Goal: Check status: Check status

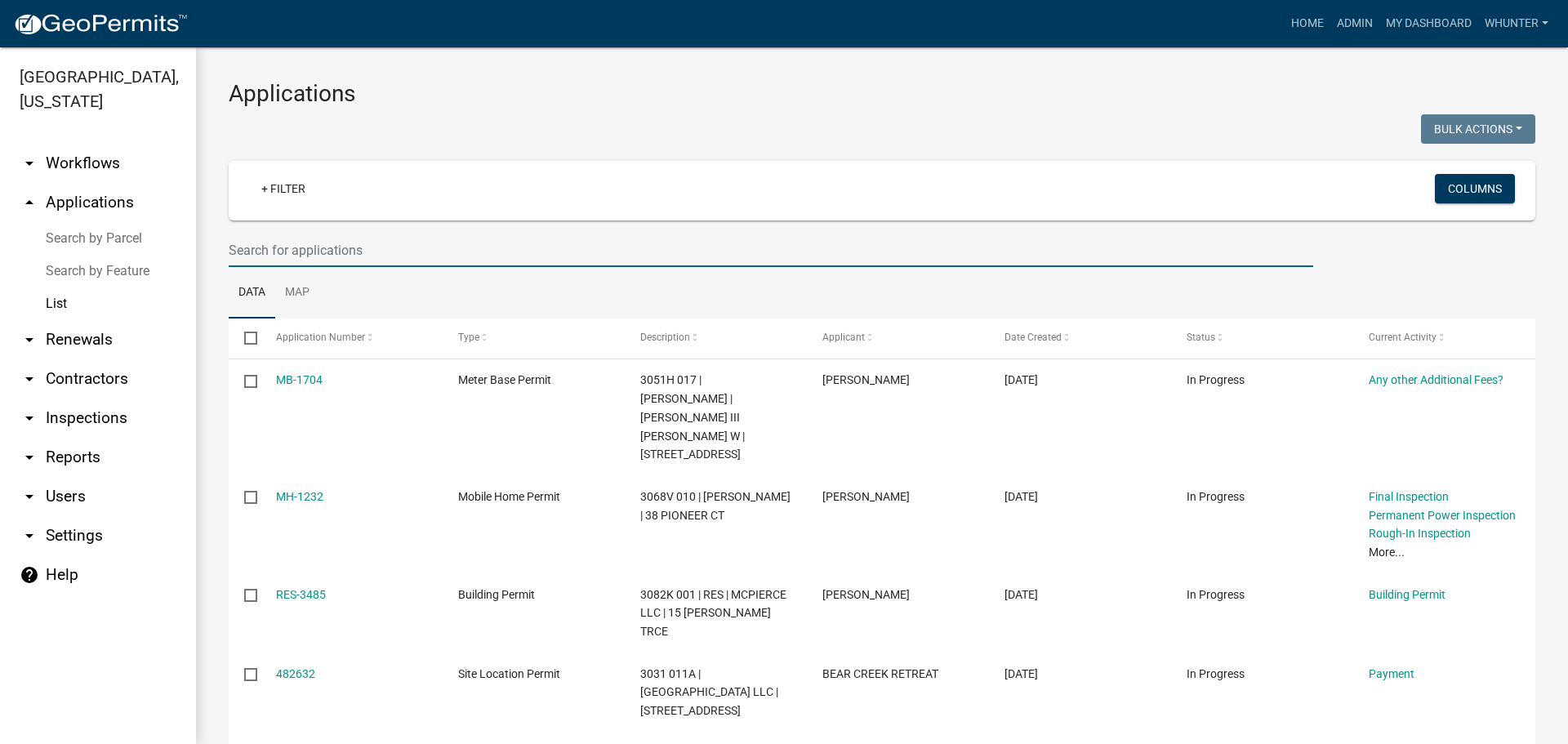
click at [401, 238] on input "text" at bounding box center [771, 250] width 1084 height 33
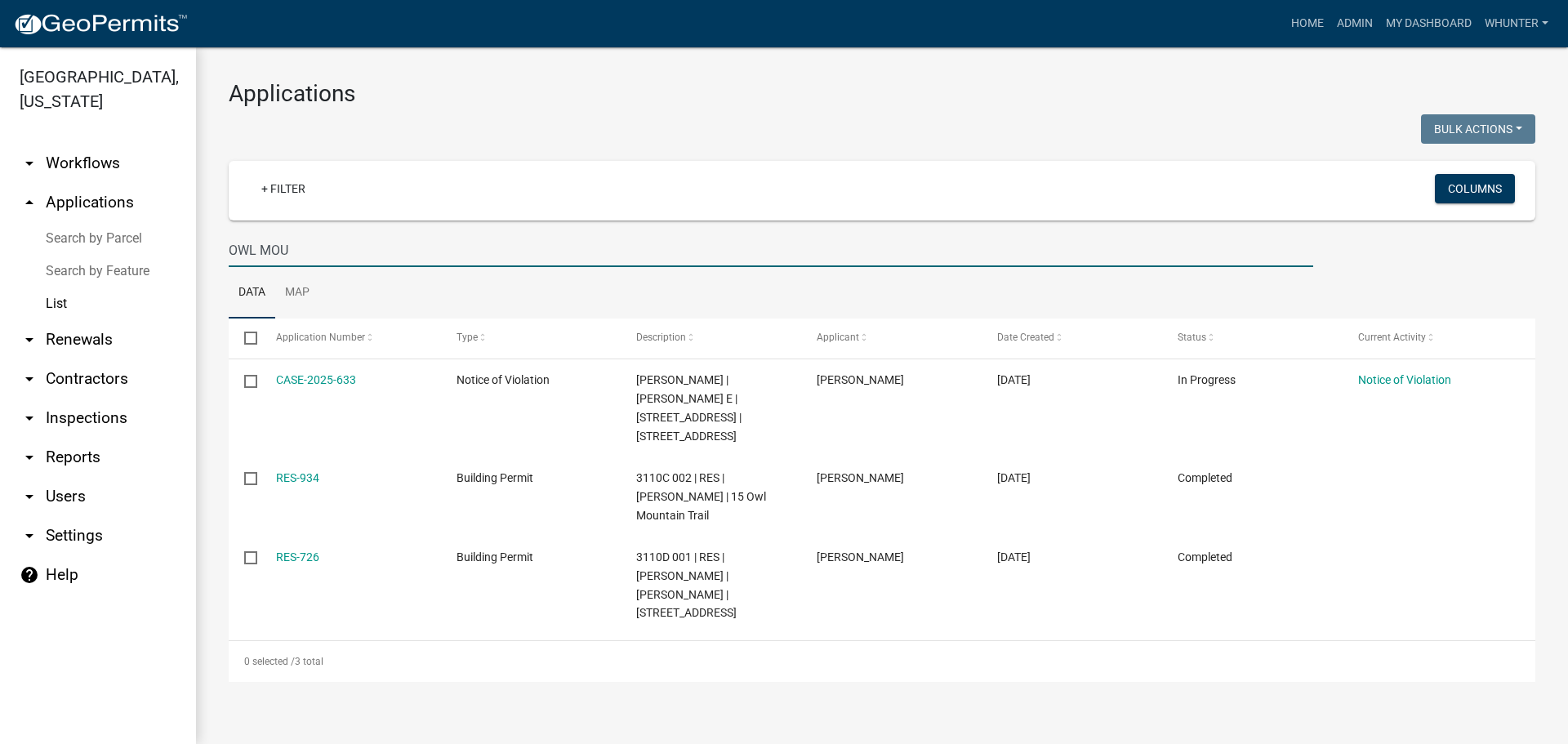
click at [345, 251] on input "OWL MOU" at bounding box center [771, 250] width 1084 height 33
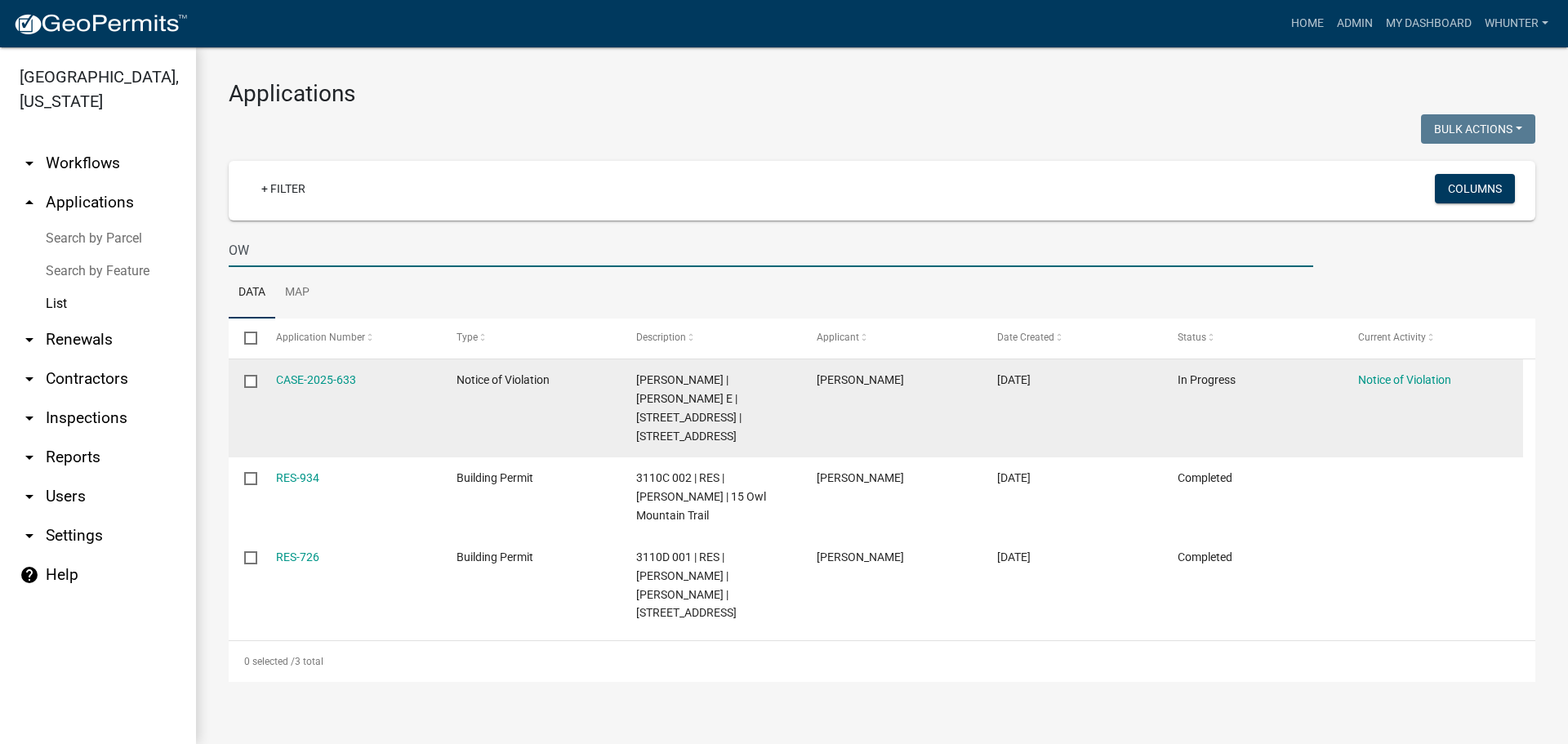
type input "O"
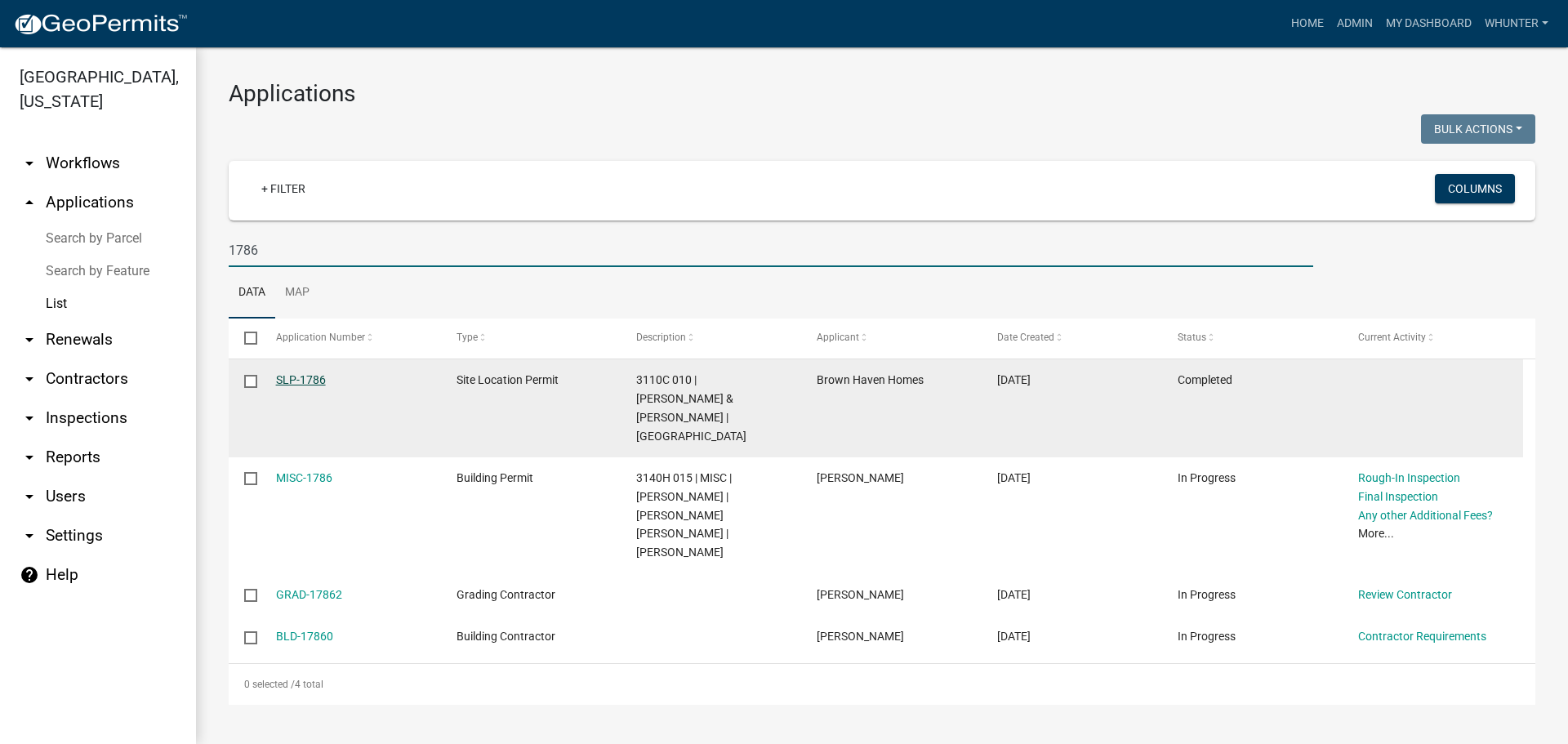
type input "1786"
click at [315, 373] on link "SLP-1786" at bounding box center [301, 379] width 50 height 13
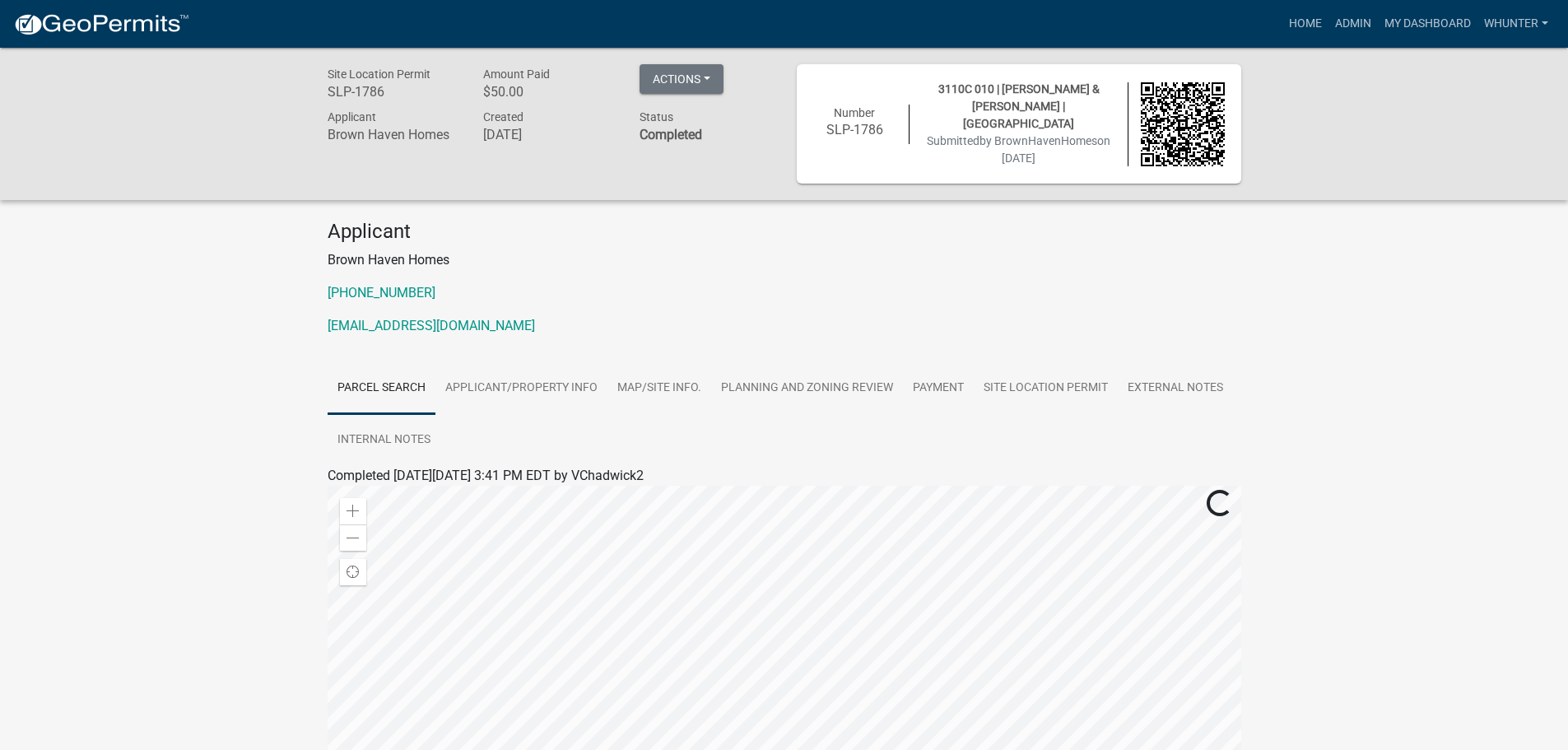
click at [501, 336] on div "Applicant [GEOGRAPHIC_DATA] Homes [PHONE_NUMBER] [EMAIL_ADDRESS][DOMAIN_NAME]" at bounding box center [784, 284] width 938 height 129
click at [944, 92] on span "3110C 010 | [PERSON_NAME] & [PERSON_NAME] | [GEOGRAPHIC_DATA]" at bounding box center [1019, 106] width 162 height 48
drag, startPoint x: 932, startPoint y: 92, endPoint x: 992, endPoint y: 98, distance: 60.3
click at [992, 98] on div "3110C 010 | [PERSON_NAME] & [PERSON_NAME] | OWLTOWN RD Submitted by BrownHavenH…" at bounding box center [1019, 124] width 218 height 87
copy span "3110C 010"
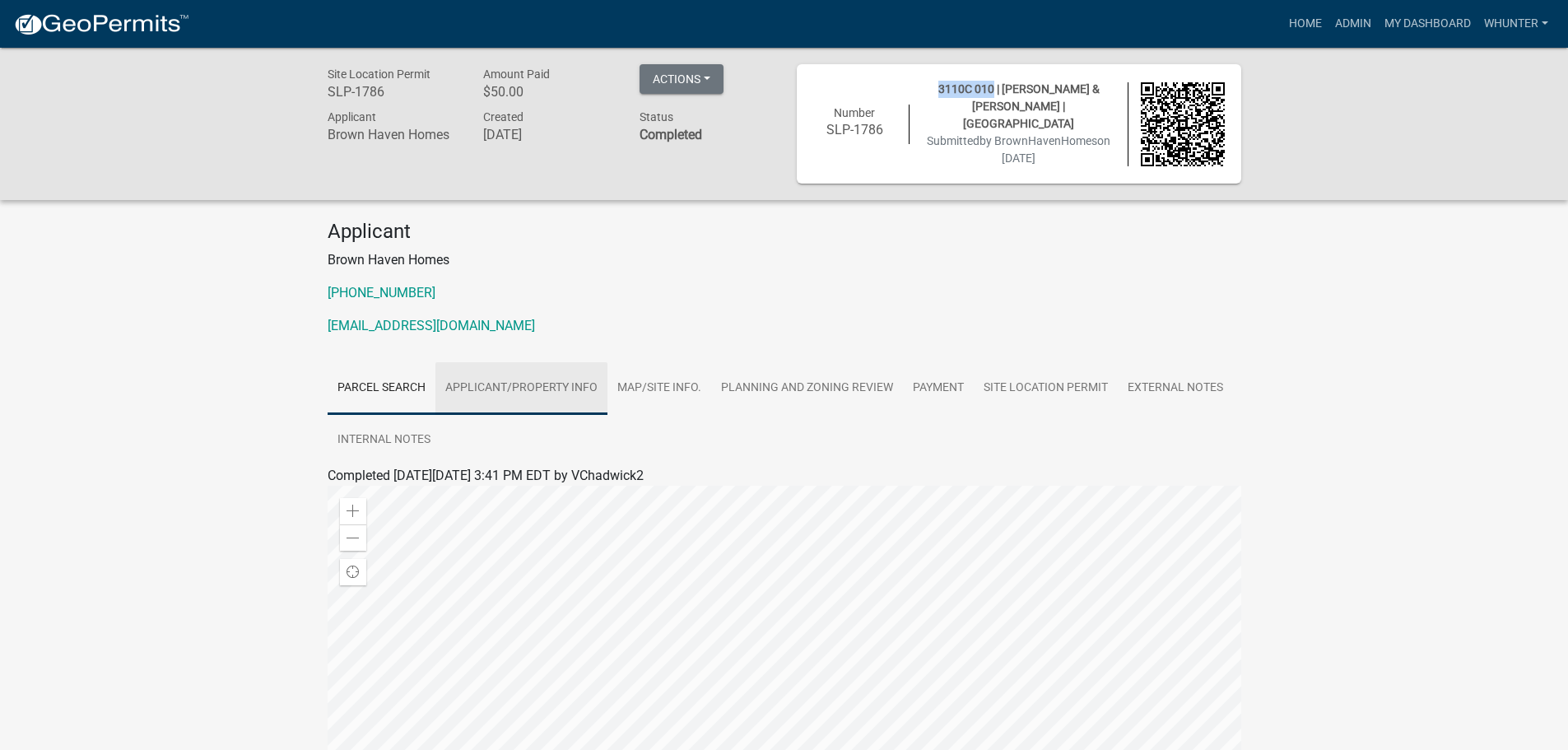
click at [563, 402] on link "Applicant/Property Info" at bounding box center [522, 388] width 172 height 53
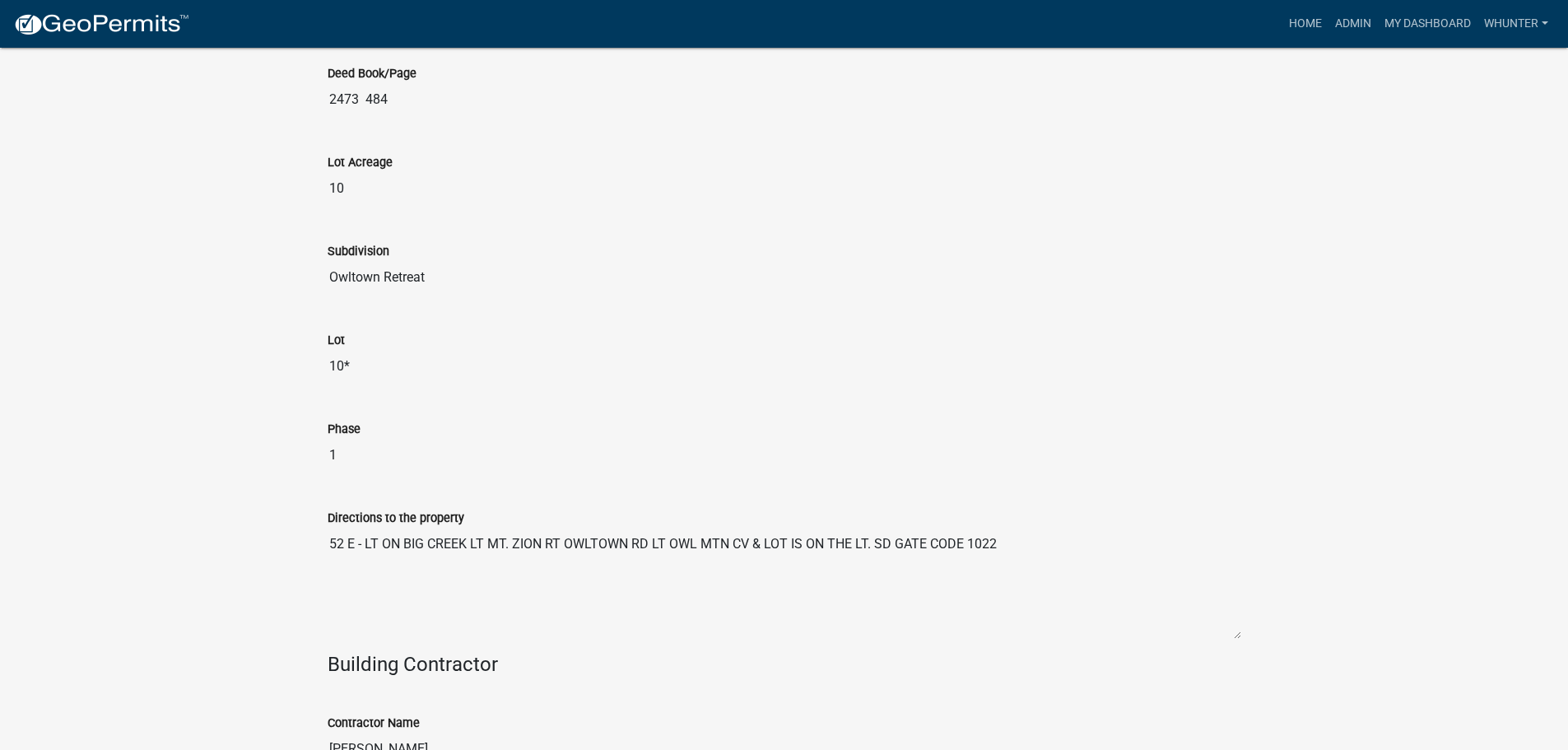
scroll to position [1816, 0]
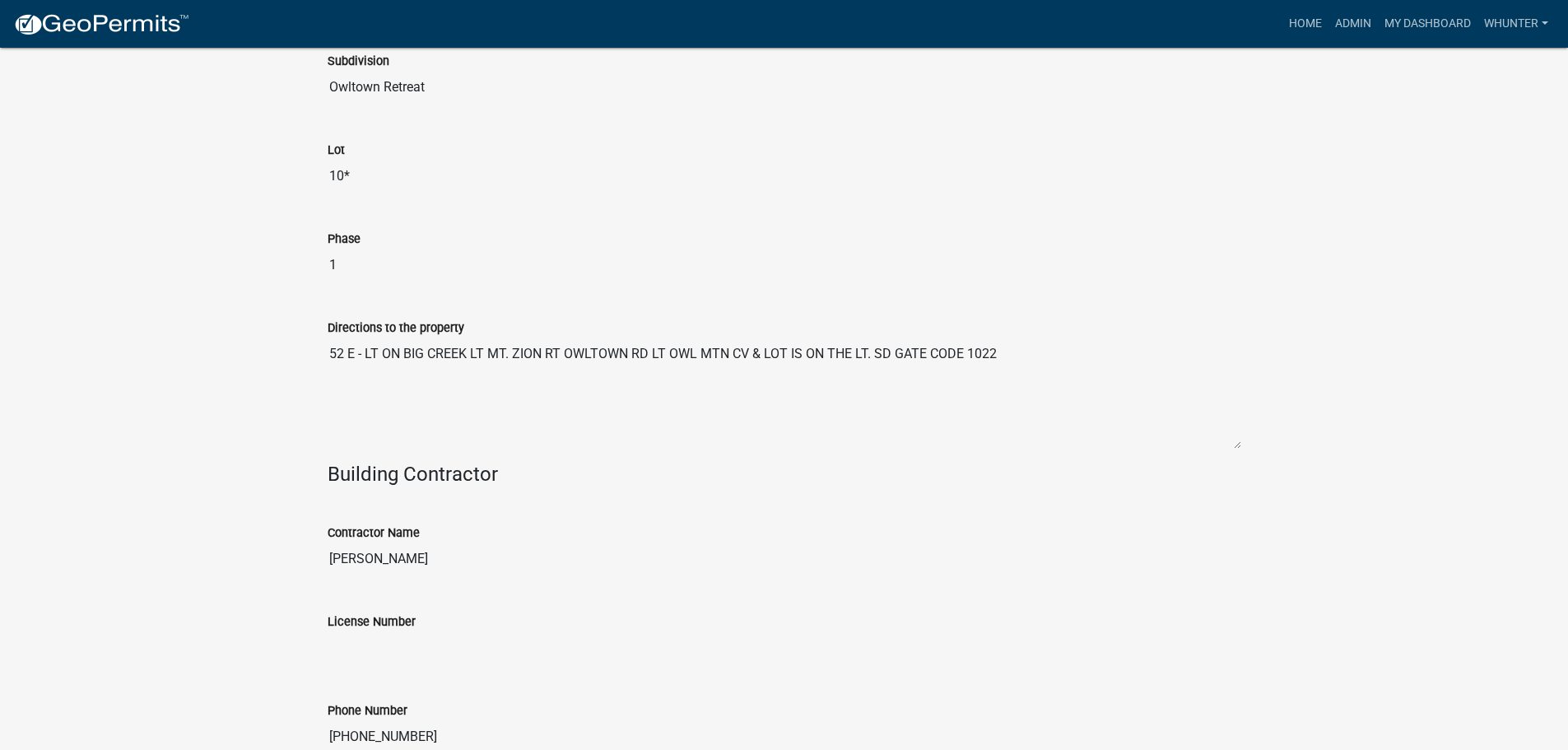
drag, startPoint x: 662, startPoint y: 349, endPoint x: 590, endPoint y: 346, distance: 72.1
click at [592, 346] on textarea "52 E - LT ON BIG CREEK LT MT. ZION RT OWLTOWN RD LT OWL MTN CV & LOT IS ON THE …" at bounding box center [784, 393] width 914 height 112
click at [696, 350] on textarea "52 E - LT ON BIG CREEK LT MT. ZION RT OWLTOWN RD LT OWL MTN CV & LOT IS ON THE …" at bounding box center [784, 393] width 914 height 112
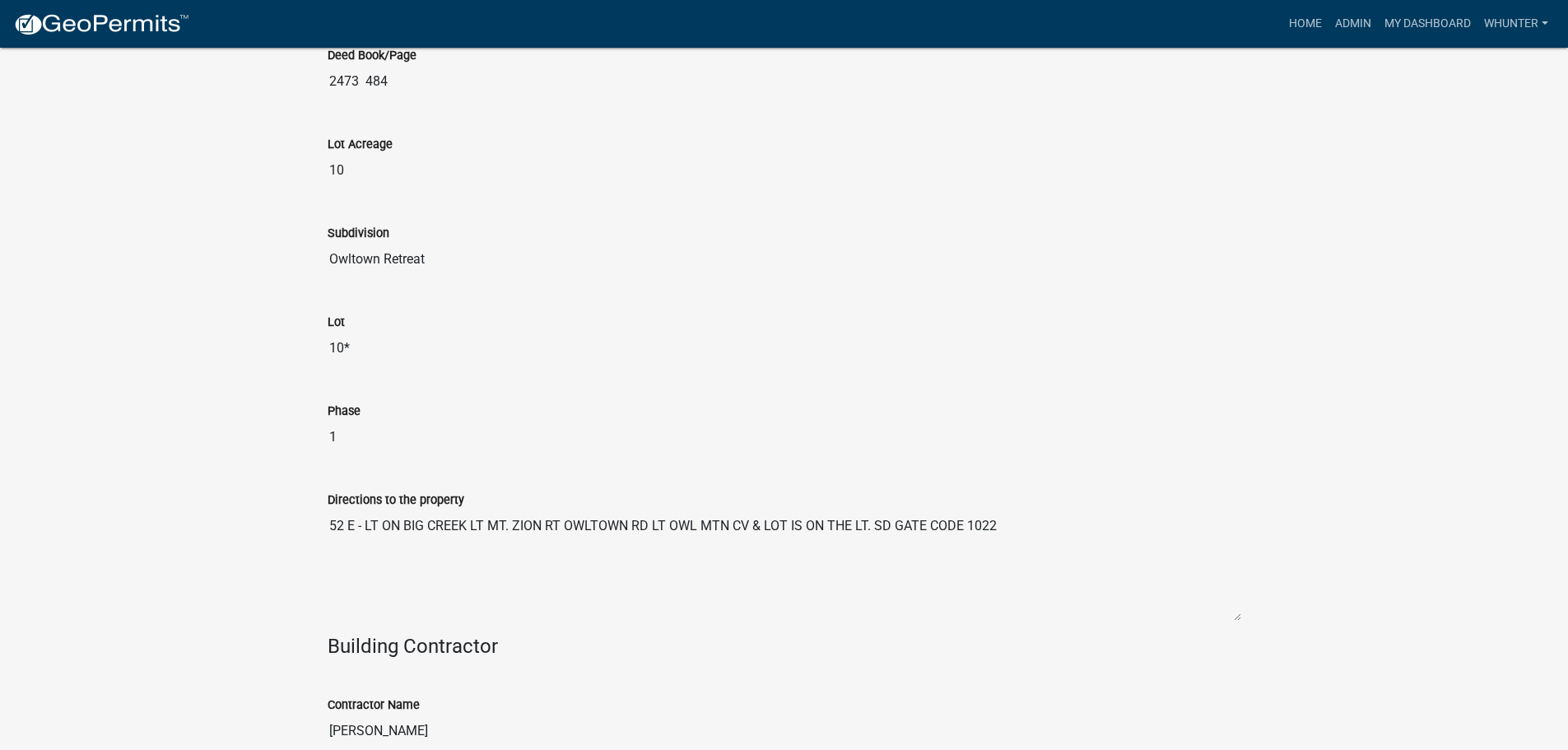
scroll to position [1651, 0]
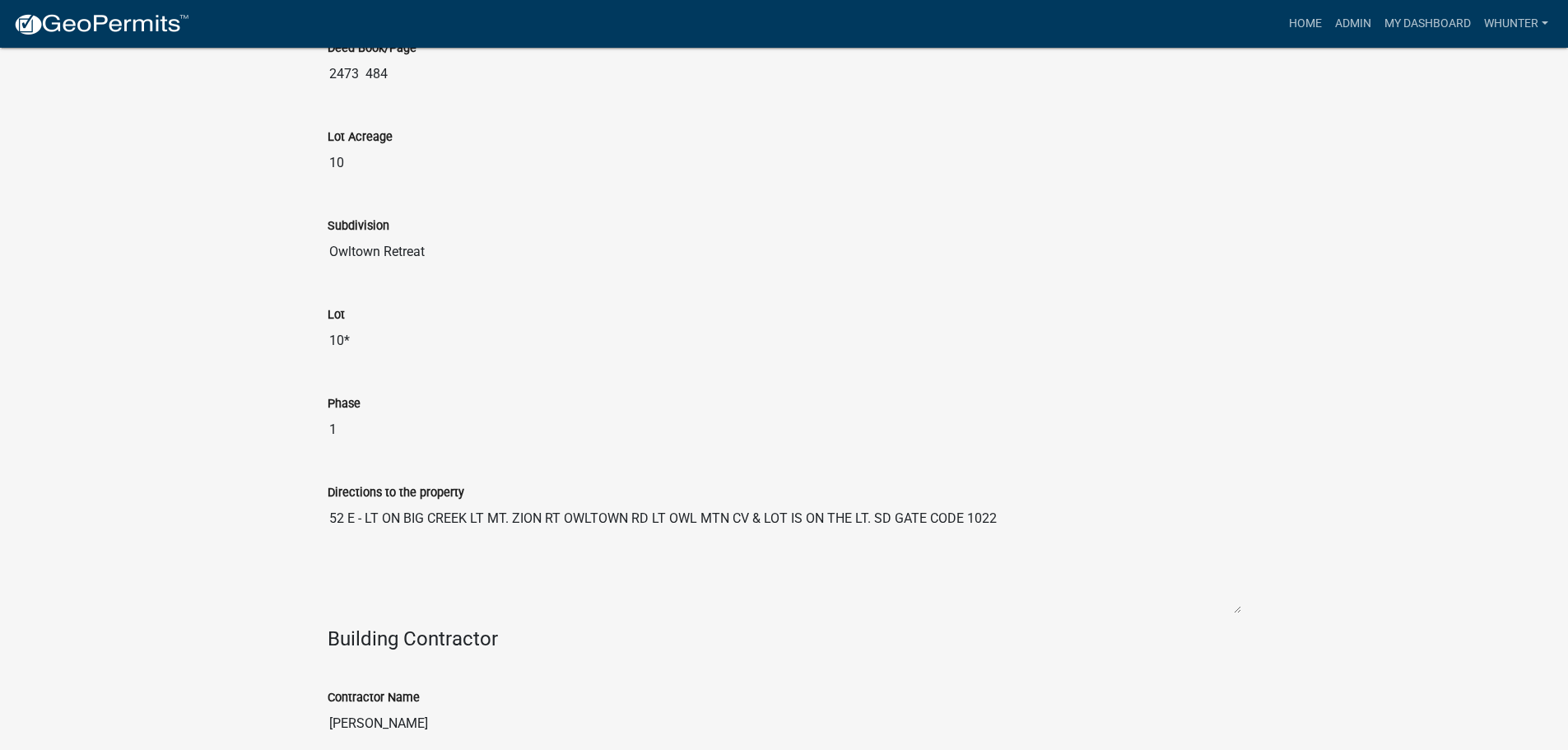
drag, startPoint x: 1036, startPoint y: 516, endPoint x: 867, endPoint y: 513, distance: 169.0
click at [891, 513] on textarea "52 E - LT ON BIG CREEK LT MT. ZION RT OWLTOWN RD LT OWL MTN CV & LOT IS ON THE …" at bounding box center [784, 558] width 914 height 112
drag, startPoint x: 938, startPoint y: 298, endPoint x: 943, endPoint y: 291, distance: 8.6
click at [940, 293] on div "Lot 10*" at bounding box center [784, 320] width 914 height 76
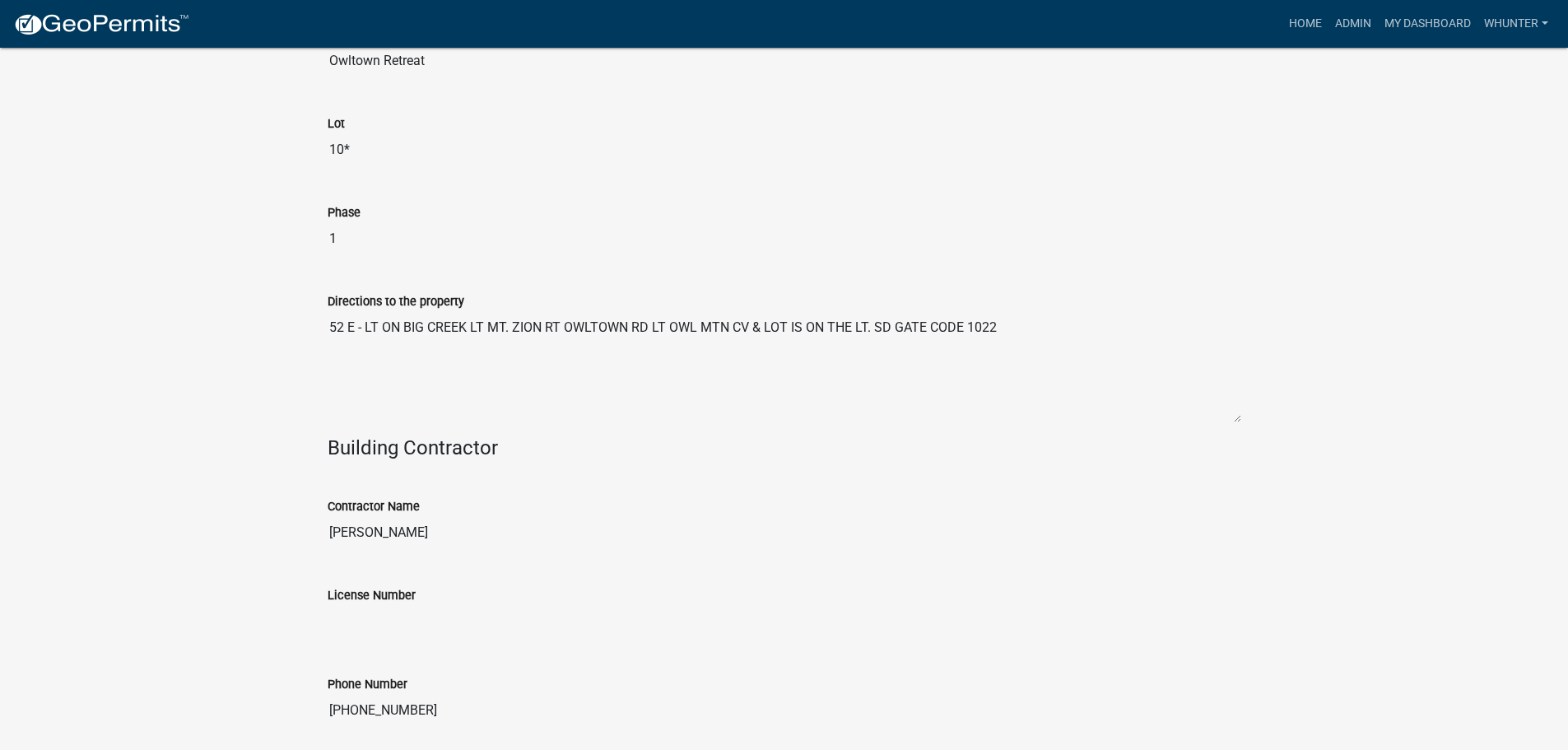
scroll to position [1898, 0]
